Goal: Ask a question: Seek information or help from site administrators or community

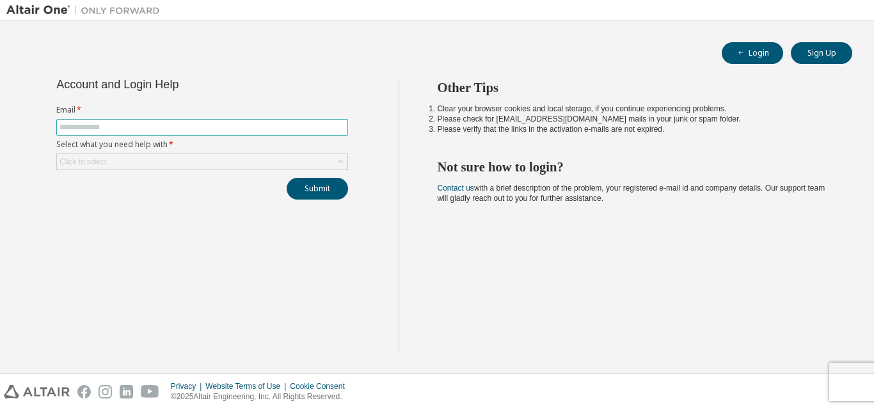
drag, startPoint x: 148, startPoint y: 127, endPoint x: 145, endPoint y: 121, distance: 7.2
click at [148, 127] on input "text" at bounding box center [202, 127] width 285 height 10
click at [147, 123] on input "text" at bounding box center [202, 127] width 285 height 10
type input "**********"
click at [168, 159] on div "Click to select" at bounding box center [202, 161] width 291 height 15
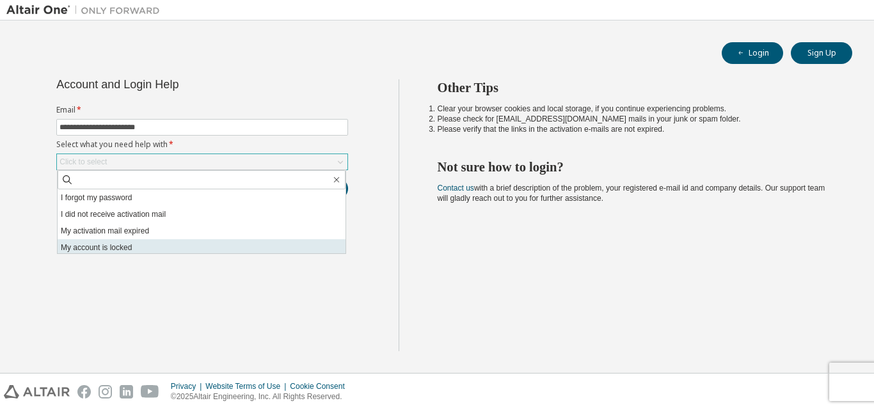
click at [93, 248] on li "My account is locked" at bounding box center [202, 247] width 288 height 17
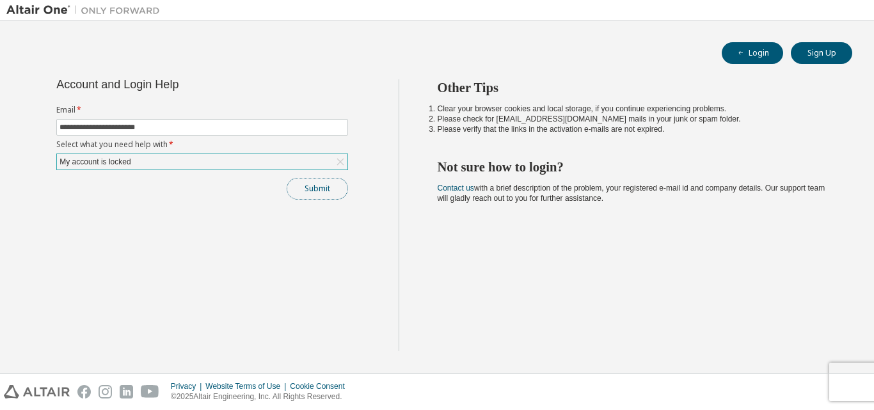
click at [312, 188] on button "Submit" at bounding box center [317, 189] width 61 height 22
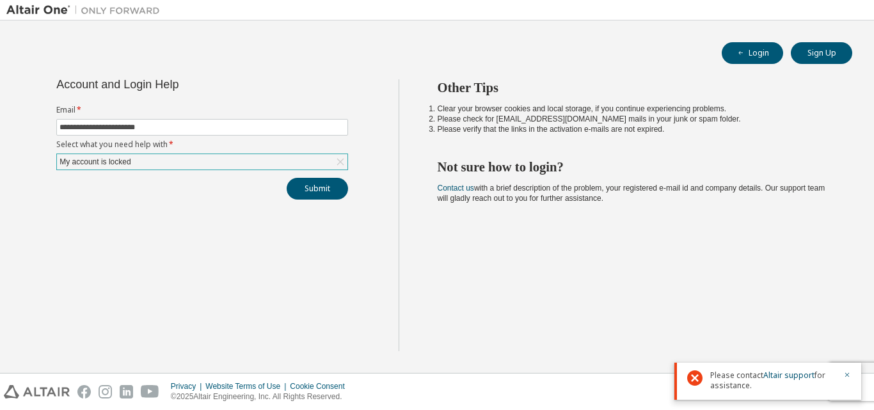
click at [246, 159] on div "My account is locked" at bounding box center [202, 161] width 291 height 15
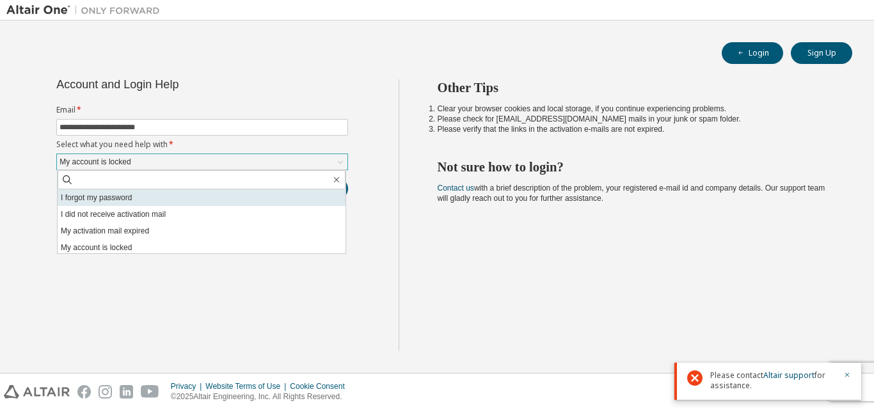
click at [107, 199] on li "I forgot my password" at bounding box center [202, 197] width 288 height 17
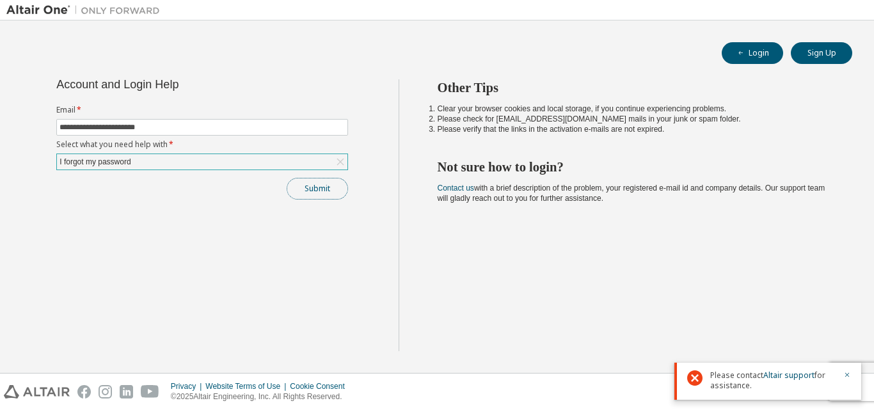
click at [315, 189] on button "Submit" at bounding box center [317, 189] width 61 height 22
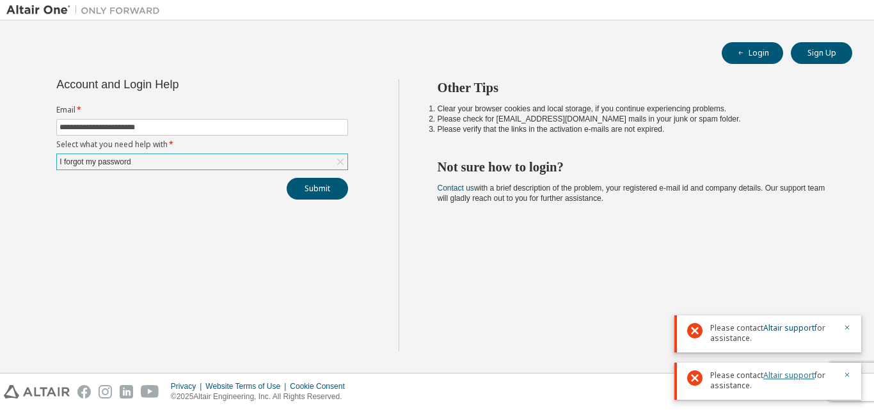
click at [797, 374] on link "Altair support" at bounding box center [788, 375] width 51 height 11
